Goal: Task Accomplishment & Management: Manage account settings

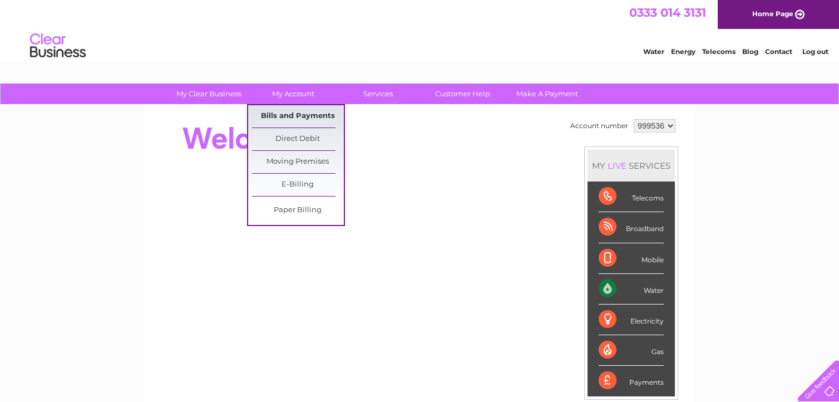
click at [295, 115] on link "Bills and Payments" at bounding box center [298, 116] width 92 height 22
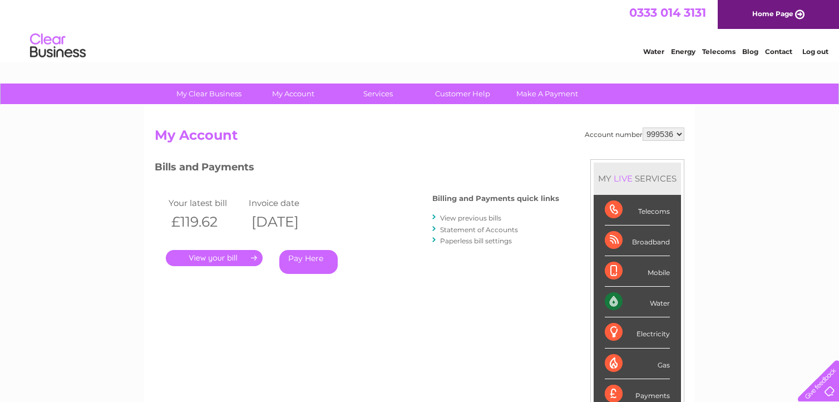
click at [220, 258] on link "." at bounding box center [214, 258] width 97 height 16
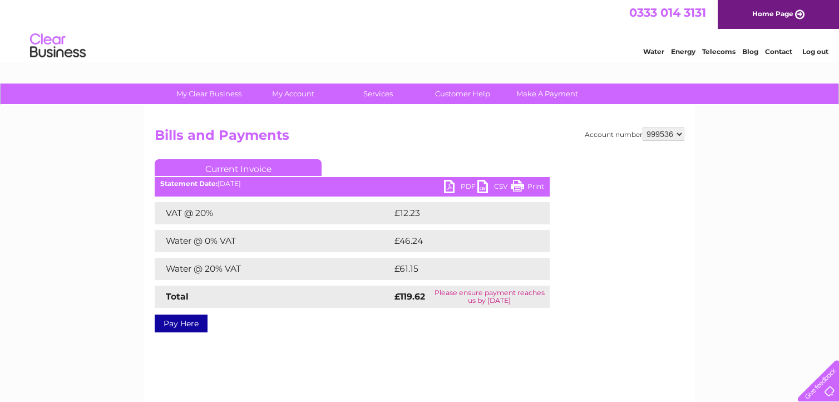
click at [448, 182] on link "PDF" at bounding box center [460, 188] width 33 height 16
